Goal: Contribute content: Add original content to the website for others to see

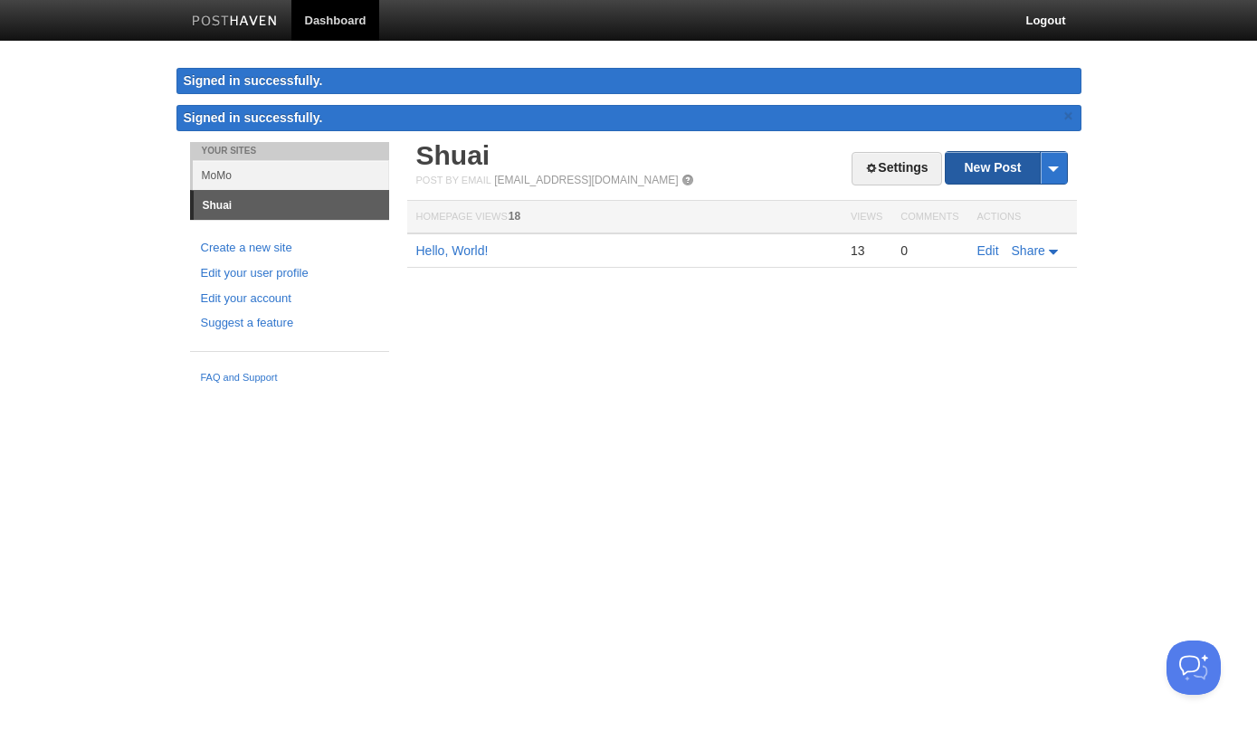
click at [987, 166] on link "New Post" at bounding box center [1005, 168] width 120 height 32
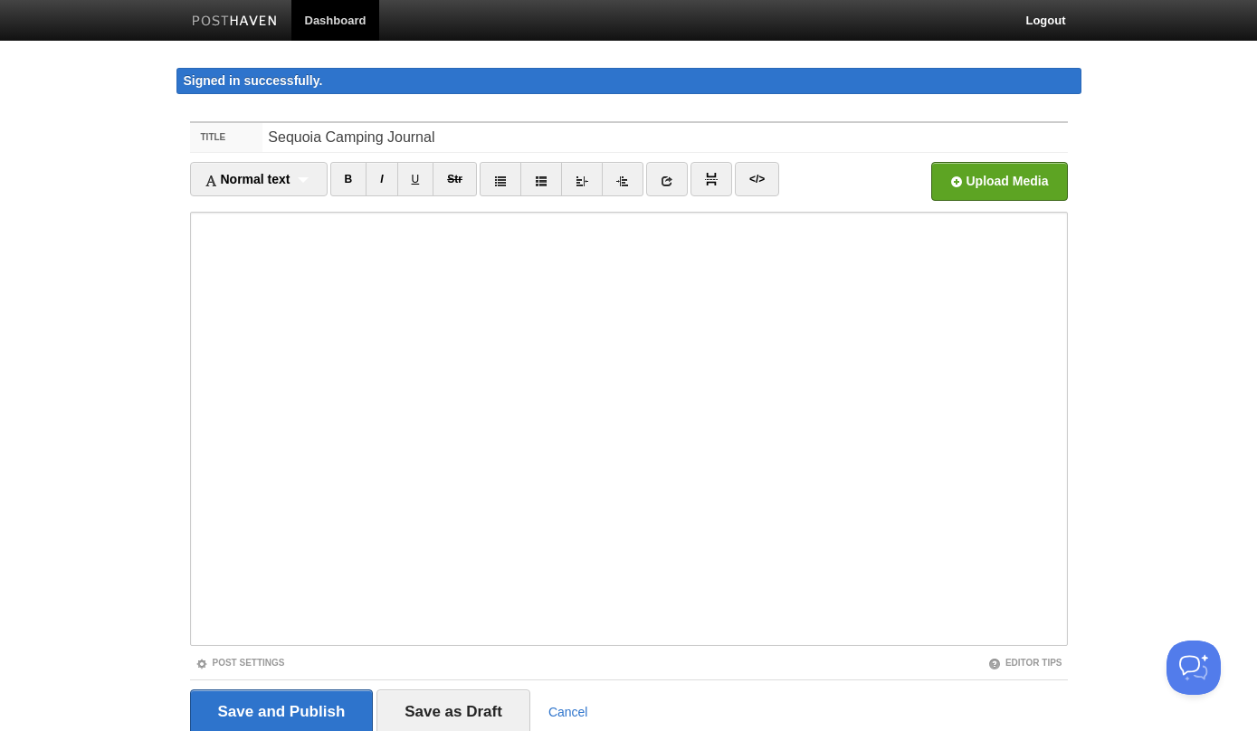
click at [395, 132] on input "Sequoia Camping Journal" at bounding box center [664, 137] width 804 height 29
type input "Sequoia Camping"
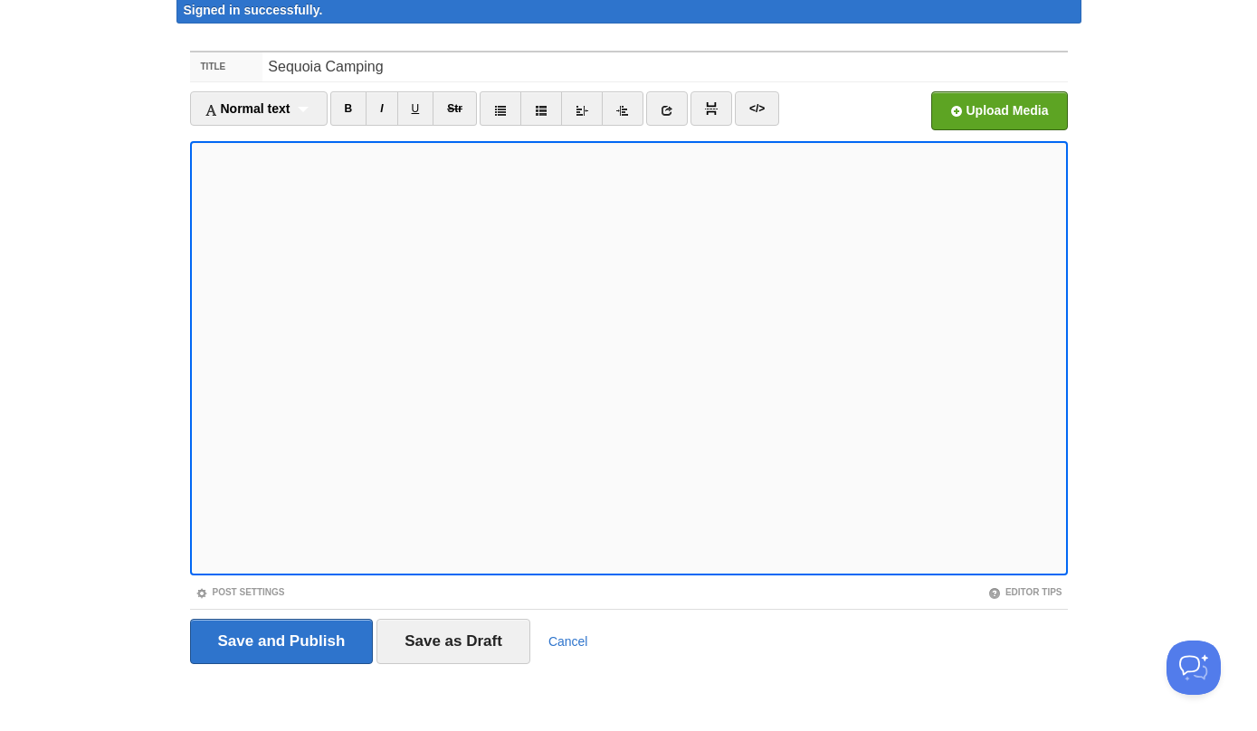
scroll to position [25, 0]
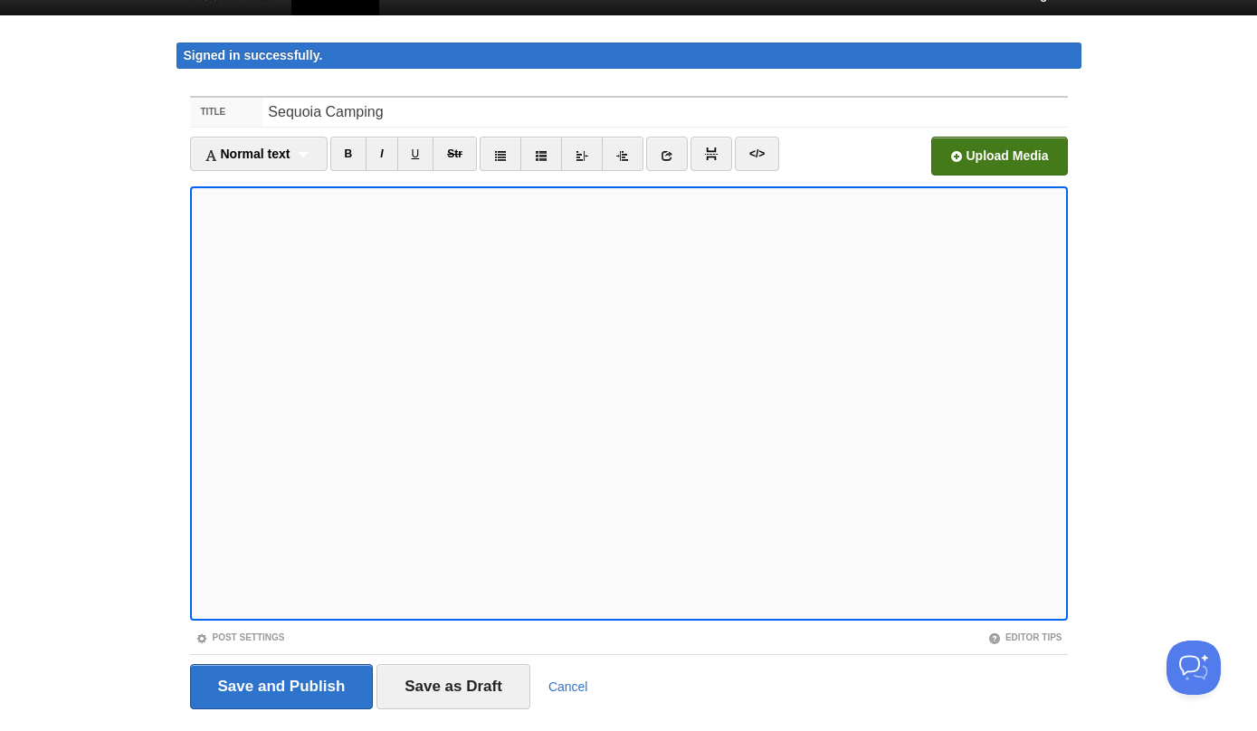
click at [1009, 174] on input "file" at bounding box center [453, 161] width 1370 height 92
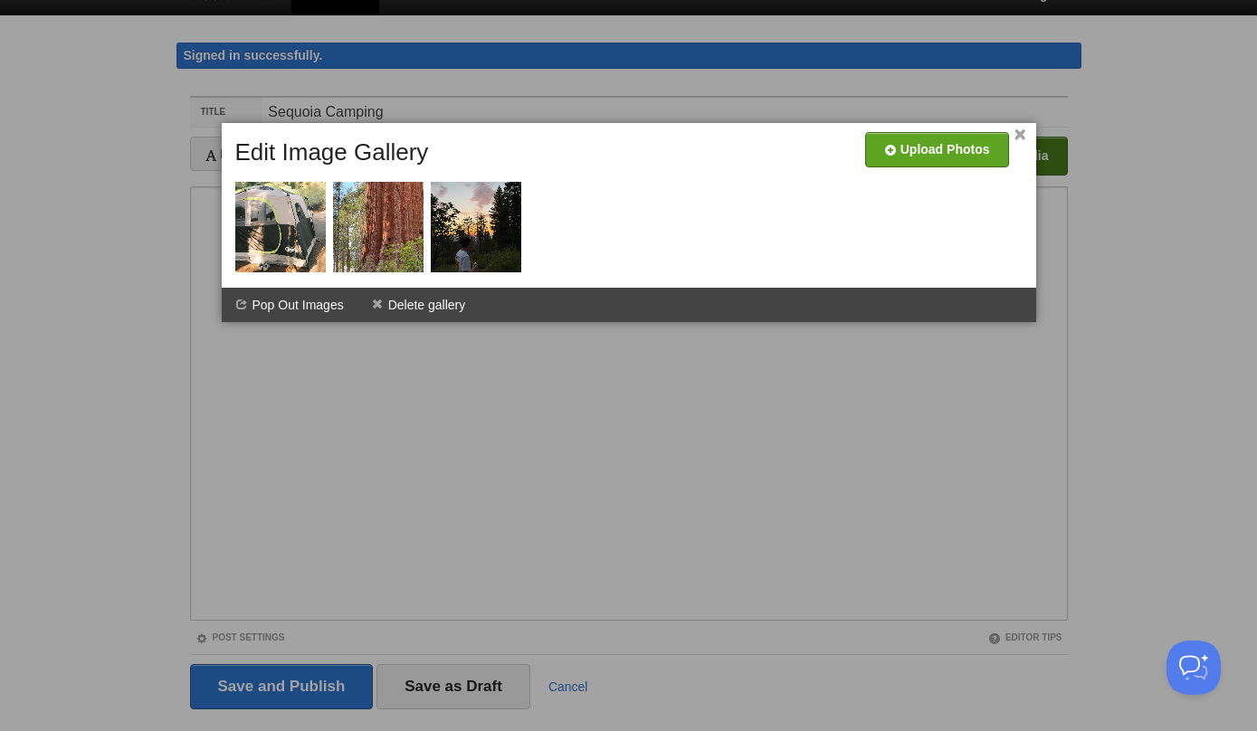
click at [548, 484] on div at bounding box center [628, 365] width 1257 height 731
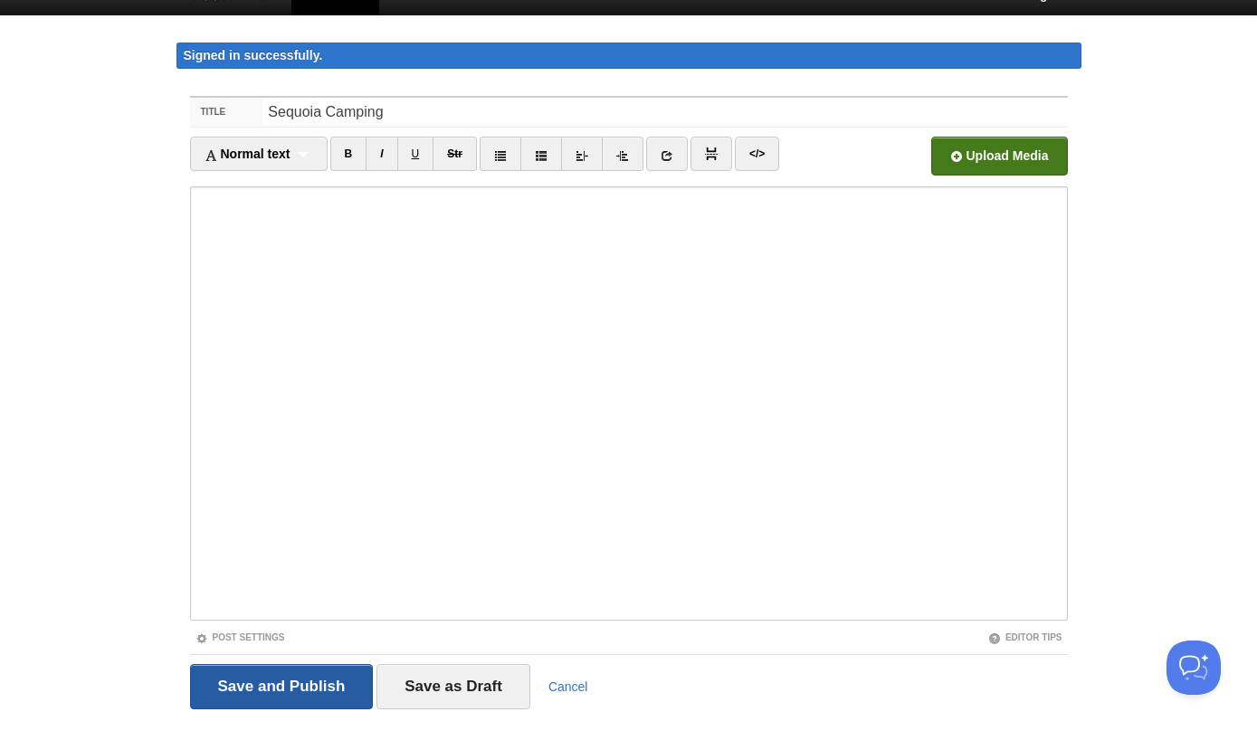
click at [284, 688] on input "Save and Publish" at bounding box center [282, 686] width 184 height 45
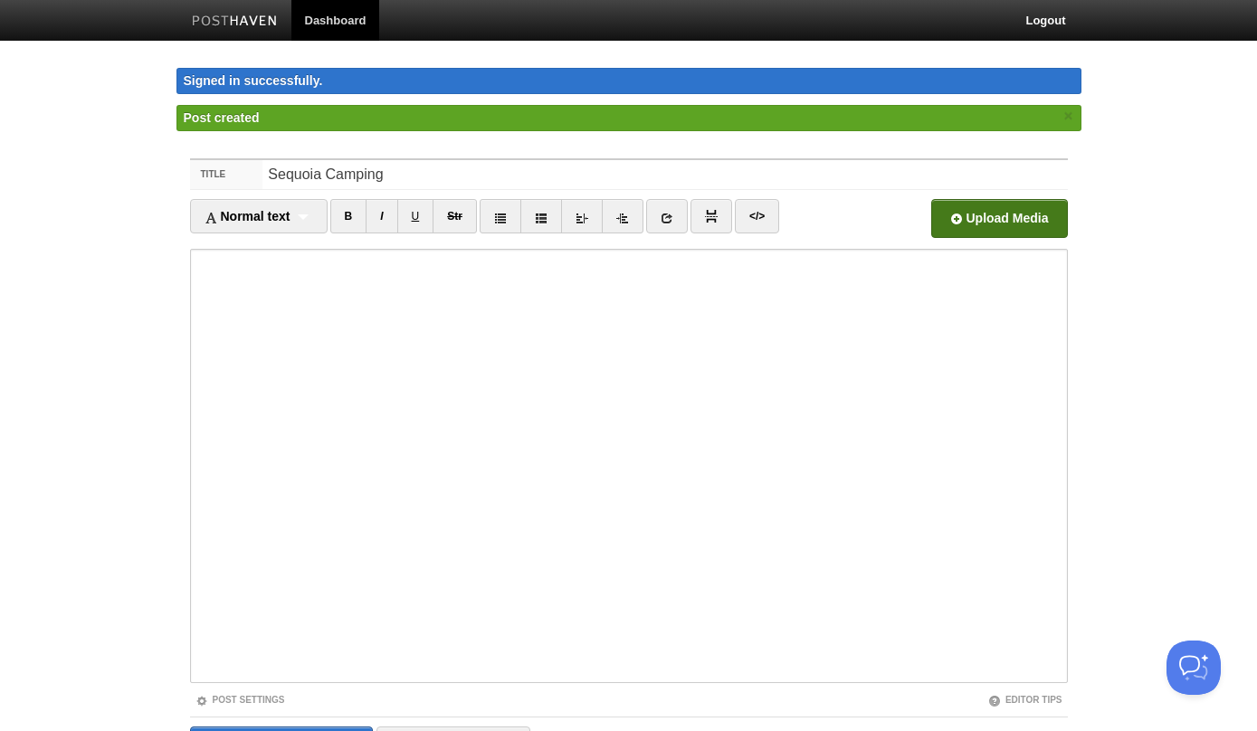
click at [234, 17] on img at bounding box center [235, 22] width 86 height 14
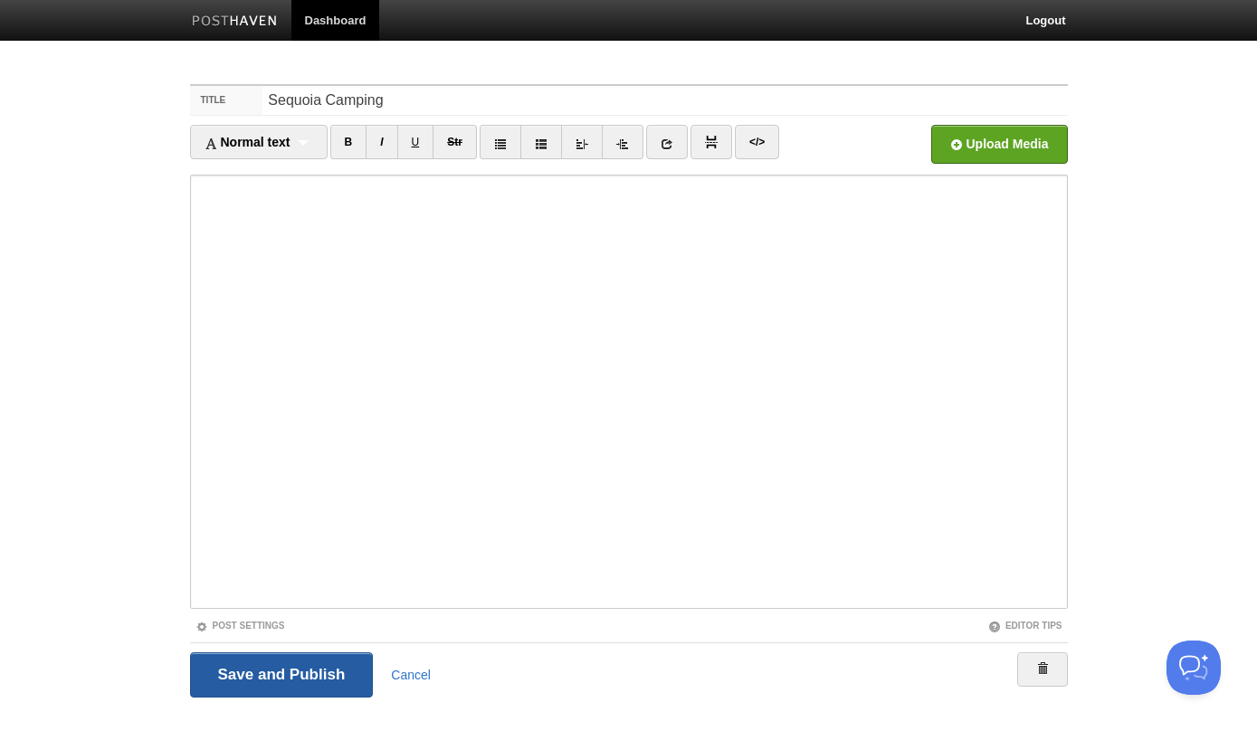
click at [290, 678] on input "Save and Publish" at bounding box center [282, 674] width 184 height 45
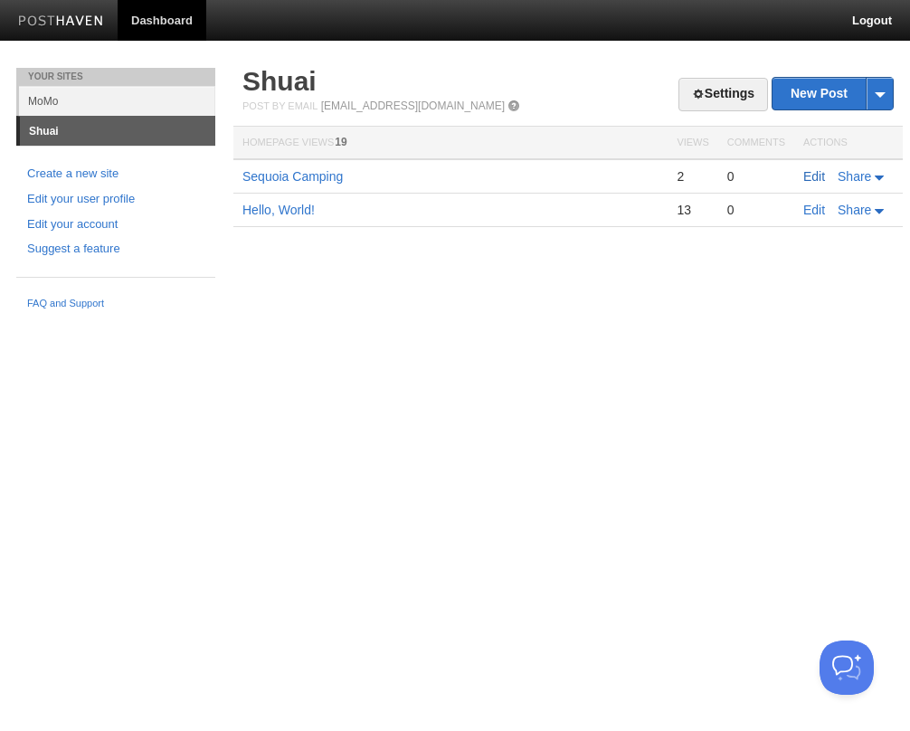
click at [819, 176] on link "Edit" at bounding box center [814, 176] width 22 height 14
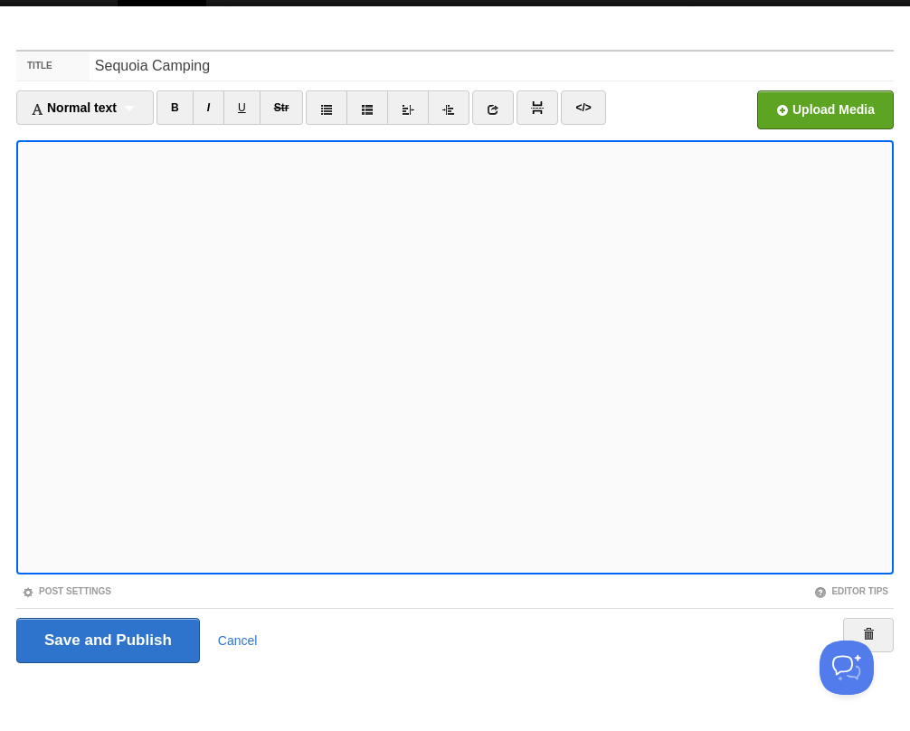
scroll to position [36, 0]
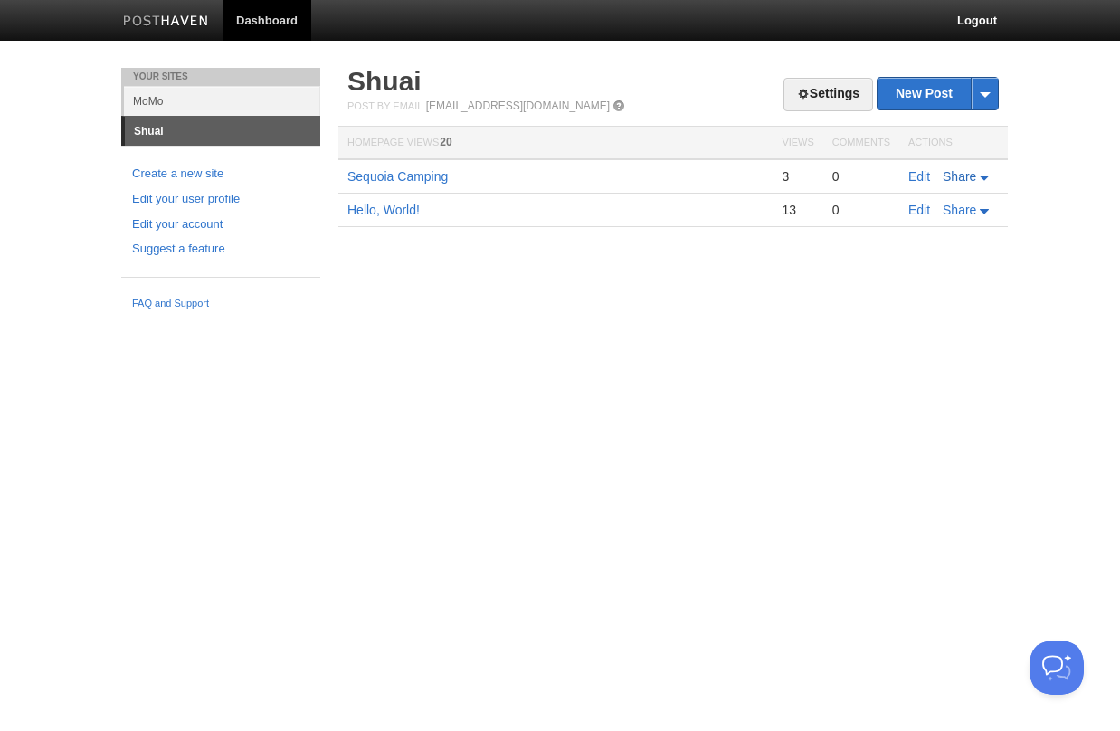
click at [964, 174] on span "Share" at bounding box center [959, 176] width 33 height 14
click at [796, 318] on html "Dashboard Logout Your Sites MoMo Shuai Create a new site Edit your user profile…" at bounding box center [560, 159] width 1120 height 318
click at [916, 176] on link "Edit" at bounding box center [919, 176] width 22 height 14
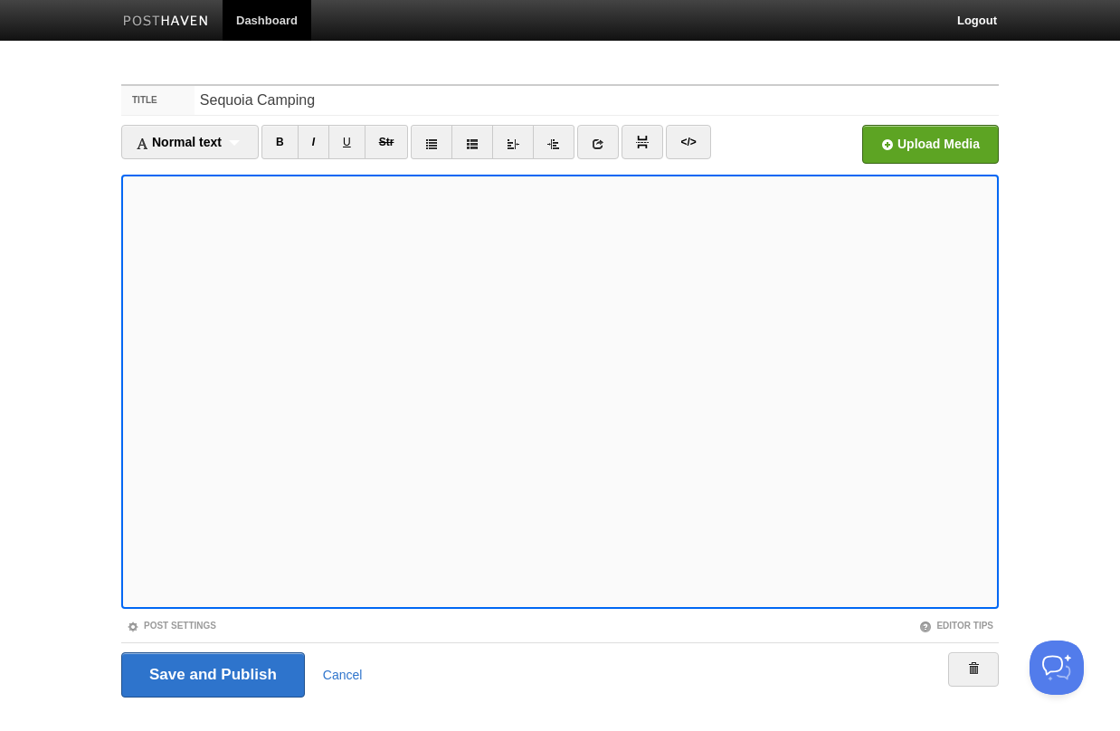
click at [166, 94] on label "Title" at bounding box center [157, 100] width 73 height 29
click at [194, 94] on input "Sequoia Camping" at bounding box center [596, 100] width 804 height 29
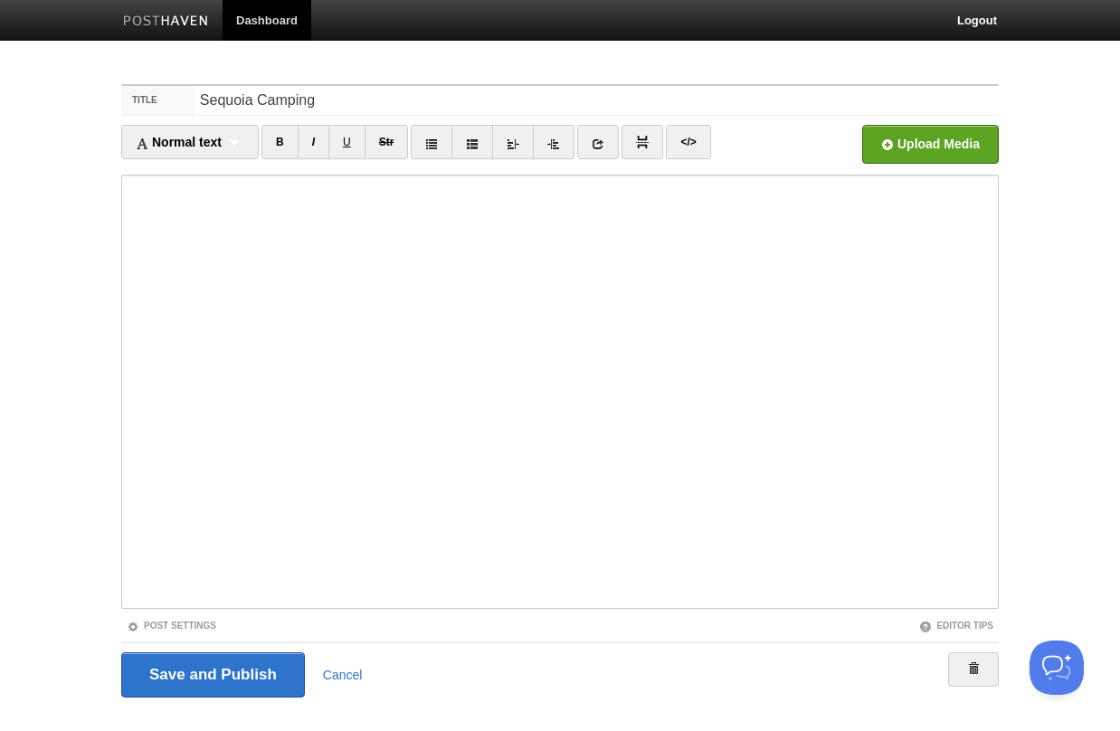
click at [161, 97] on label "Title" at bounding box center [157, 100] width 73 height 29
click at [194, 97] on input "Sequoia Camping" at bounding box center [596, 100] width 804 height 29
click at [174, 141] on span "Normal text" at bounding box center [179, 142] width 86 height 14
click at [698, 143] on link "</>" at bounding box center [688, 142] width 44 height 34
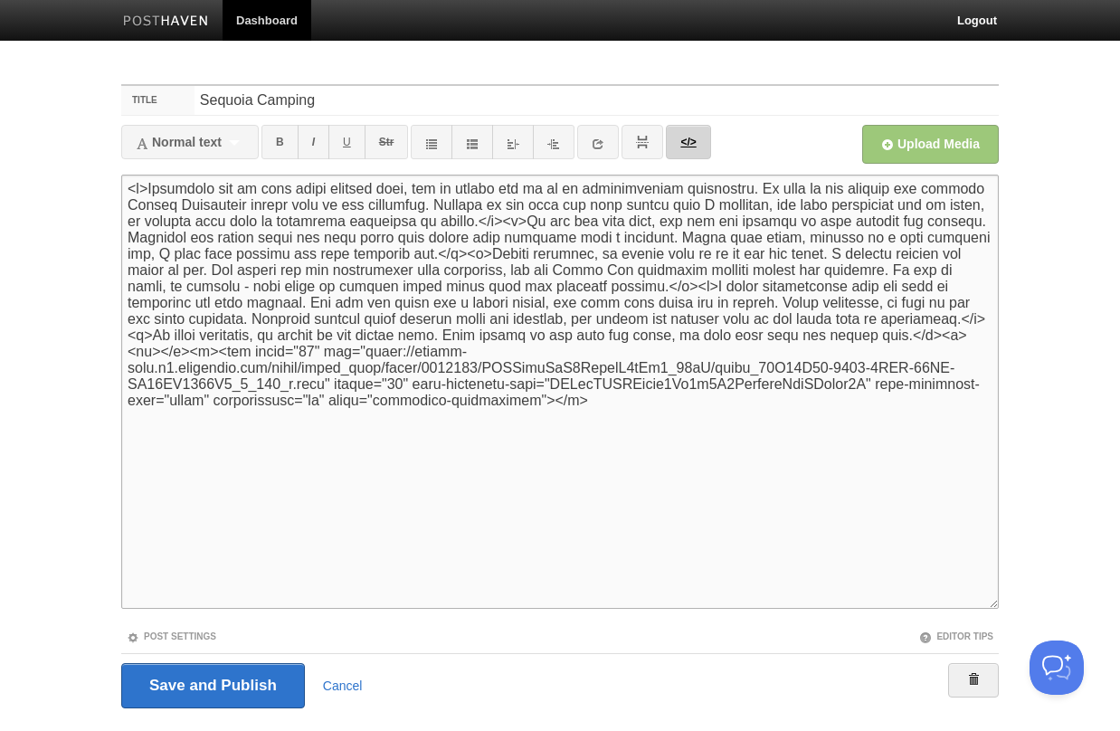
click at [698, 143] on link "</>" at bounding box center [688, 142] width 44 height 34
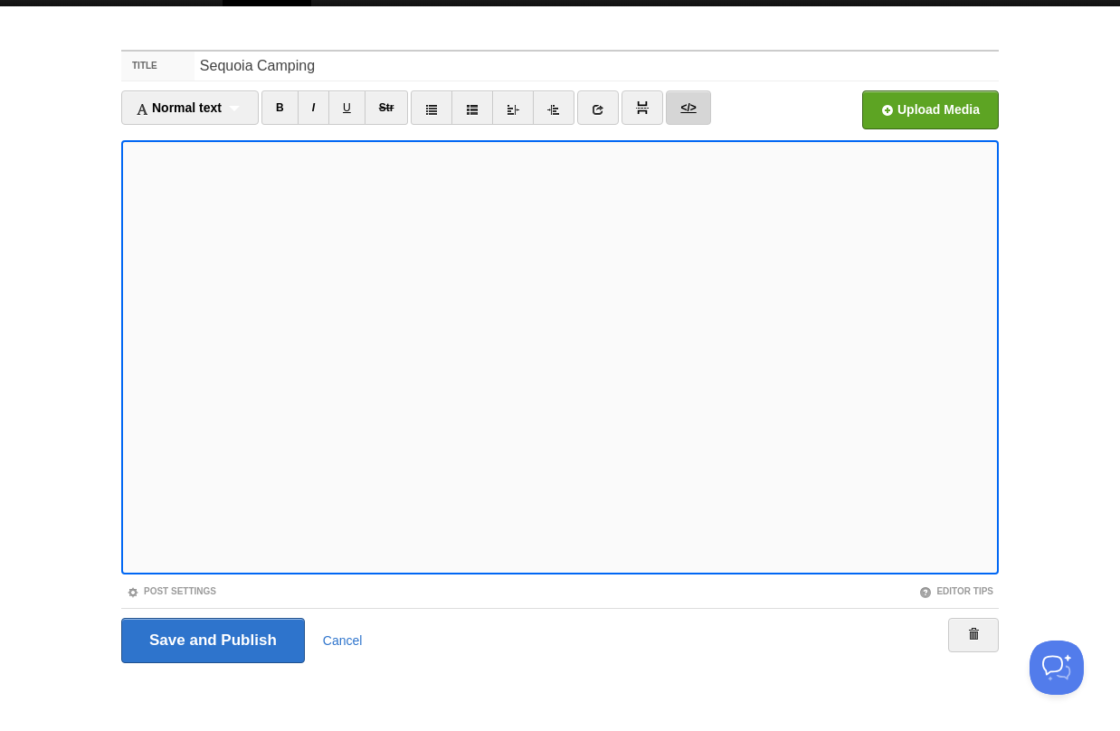
scroll to position [33, 0]
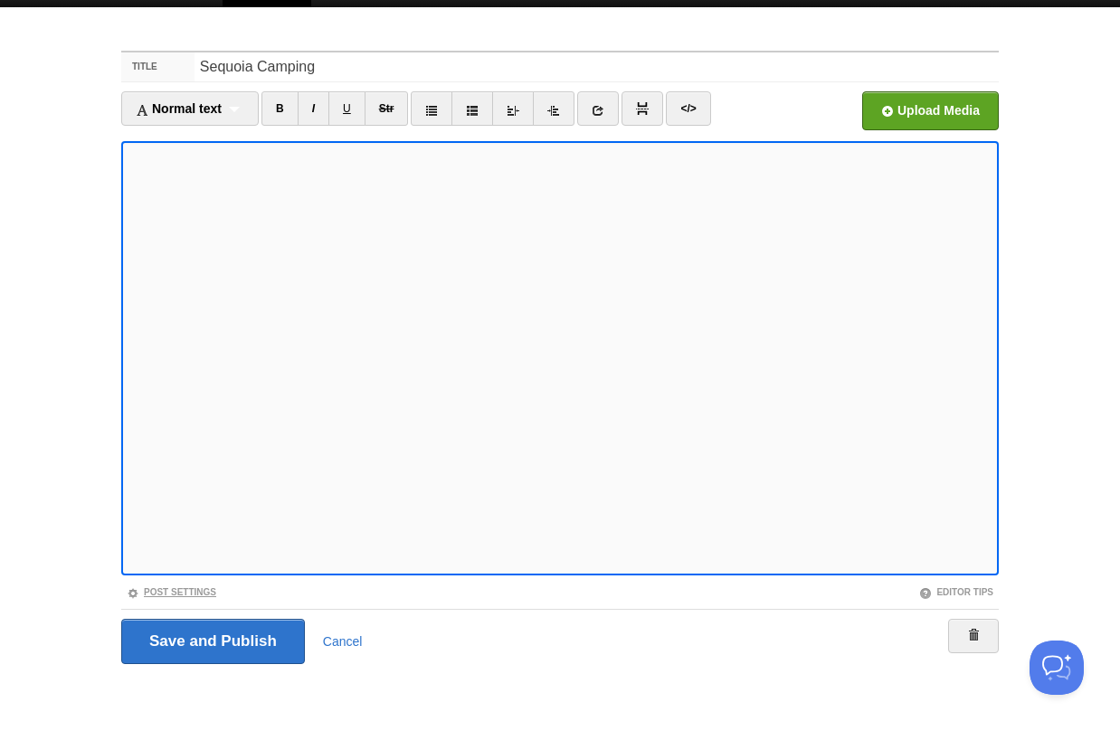
click at [203, 588] on link "Post Settings" at bounding box center [172, 592] width 90 height 10
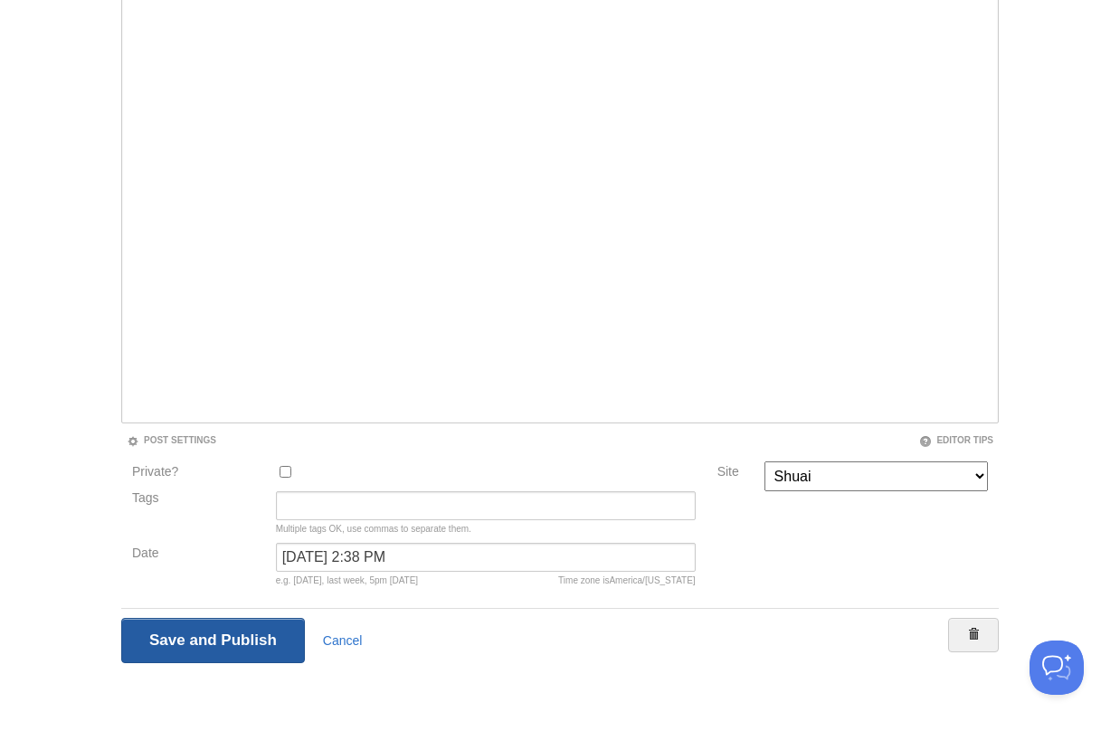
scroll to position [184, 0]
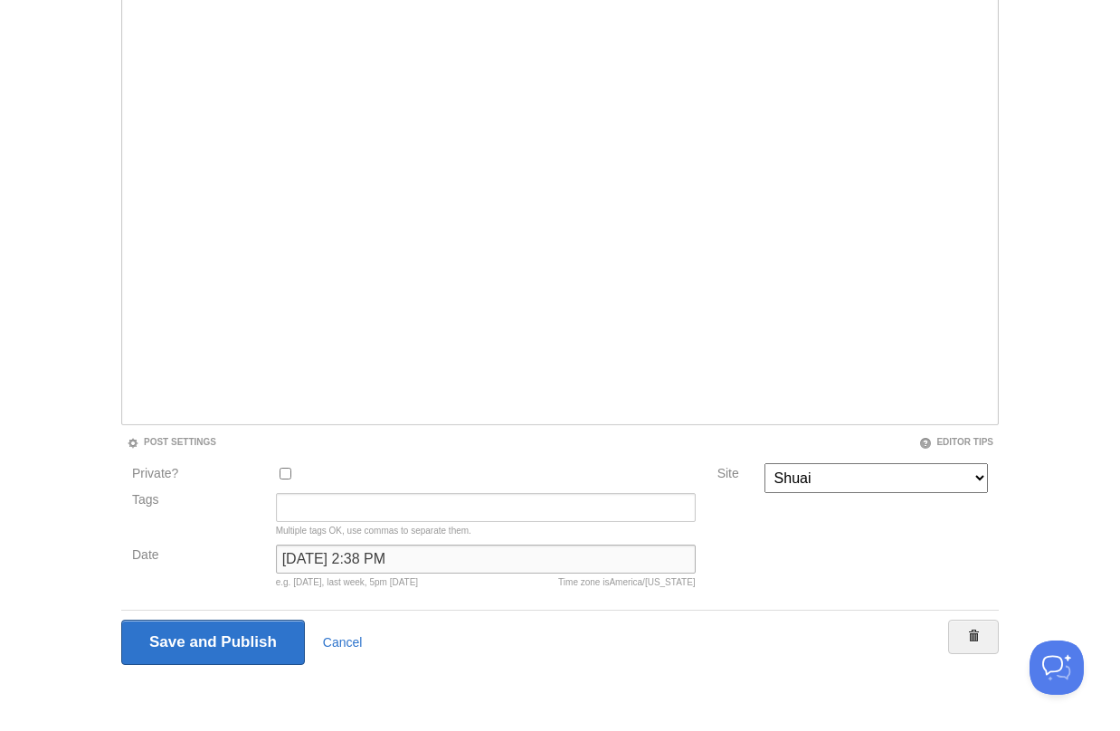
click at [373, 551] on input "[DATE] 2:38 PM" at bounding box center [486, 559] width 420 height 29
